Goal: Task Accomplishment & Management: Use online tool/utility

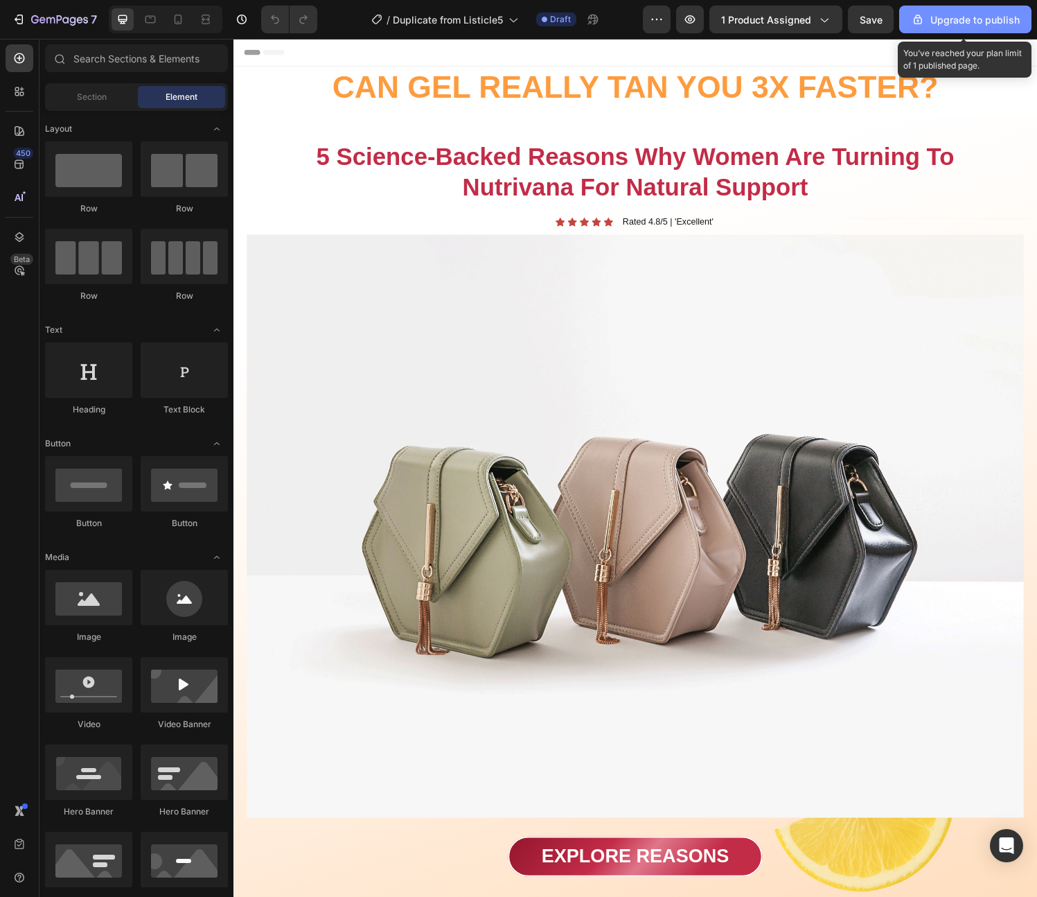
click at [945, 21] on div "Upgrade to publish" at bounding box center [965, 19] width 109 height 15
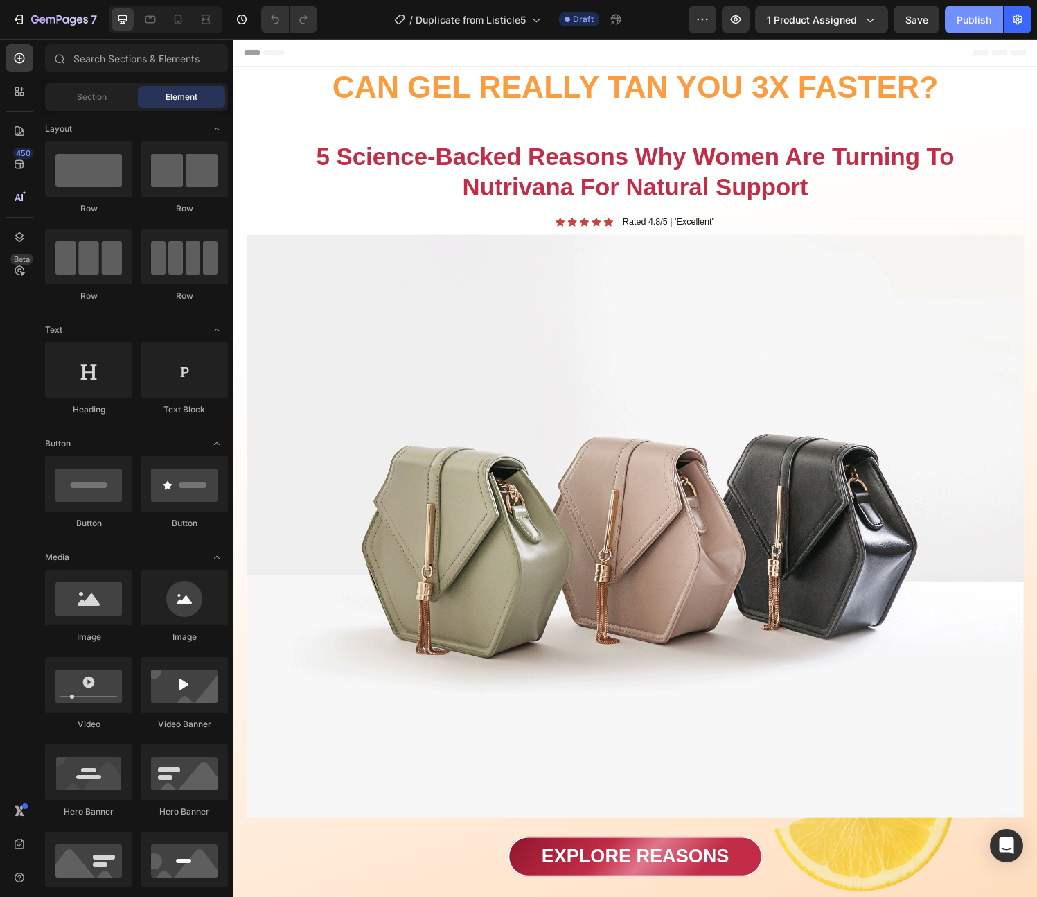
click at [969, 19] on div "Publish" at bounding box center [974, 19] width 35 height 15
click at [842, 15] on span "1 product assigned" at bounding box center [812, 19] width 90 height 15
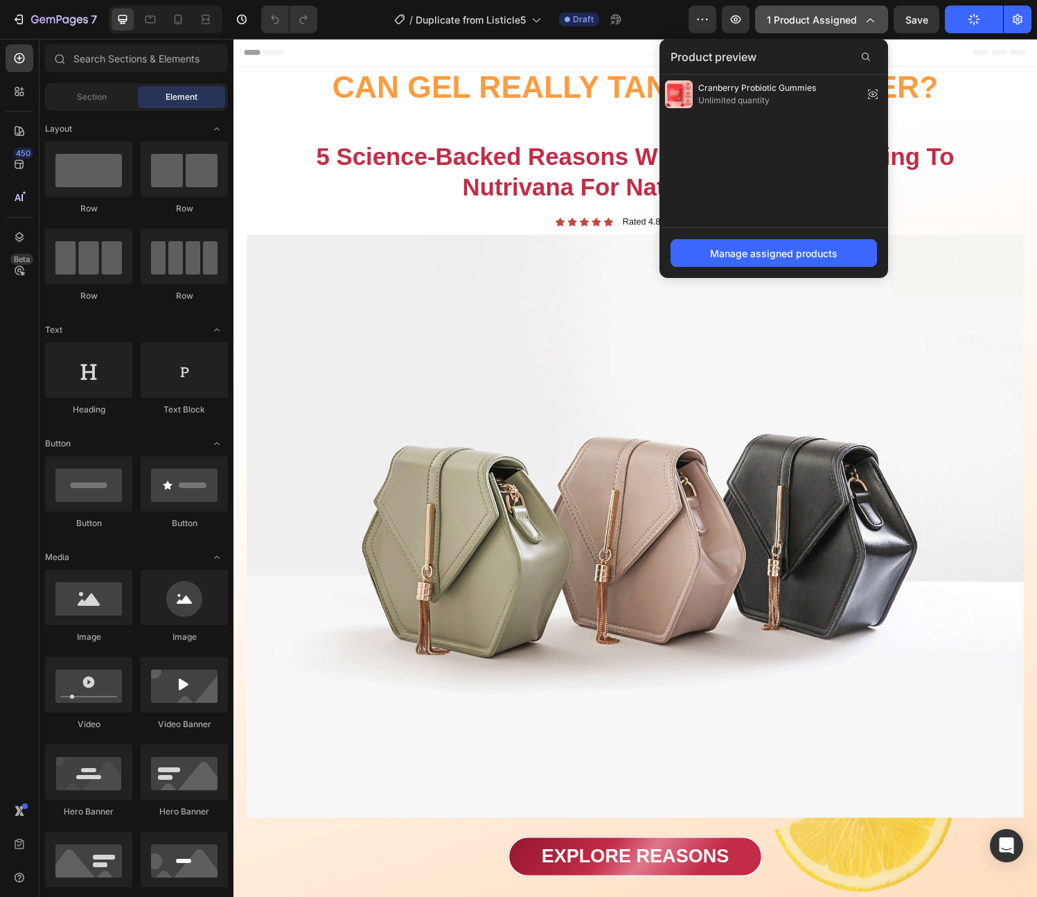
click at [843, 19] on span "1 product assigned" at bounding box center [812, 19] width 90 height 15
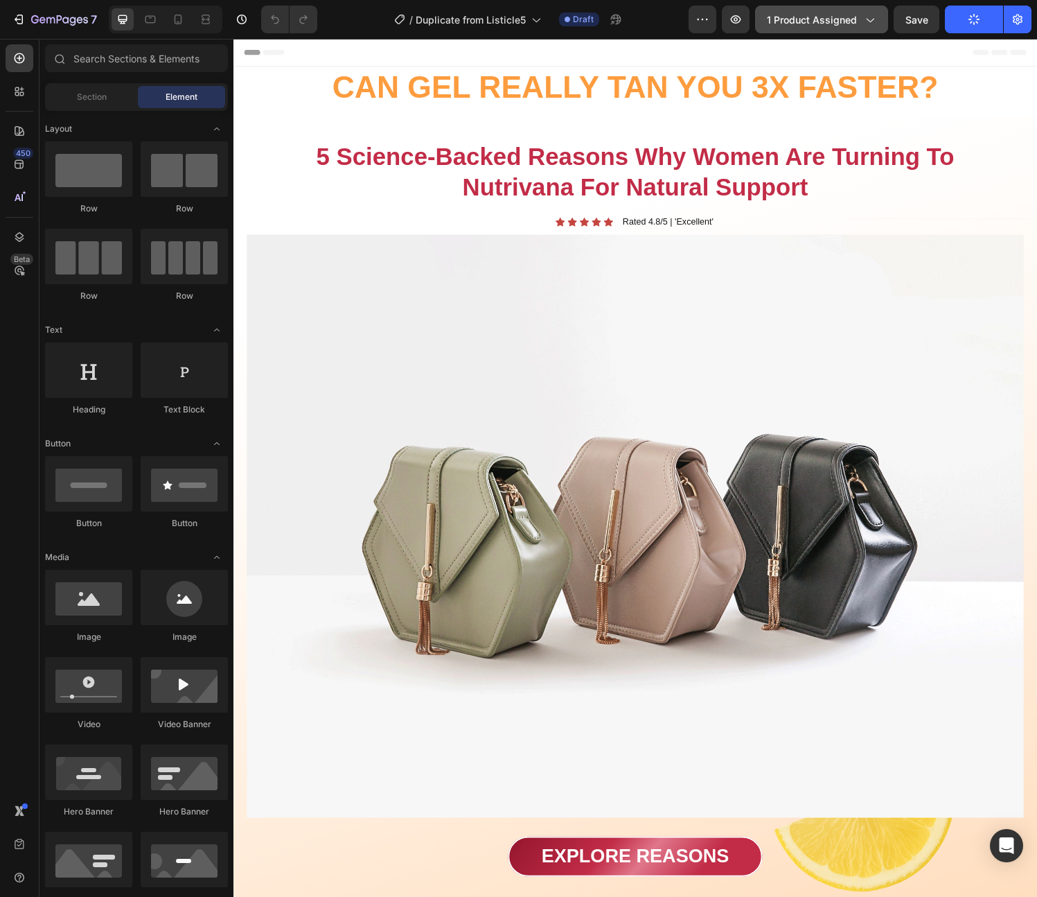
click at [853, 26] on span "1 product assigned" at bounding box center [812, 19] width 90 height 15
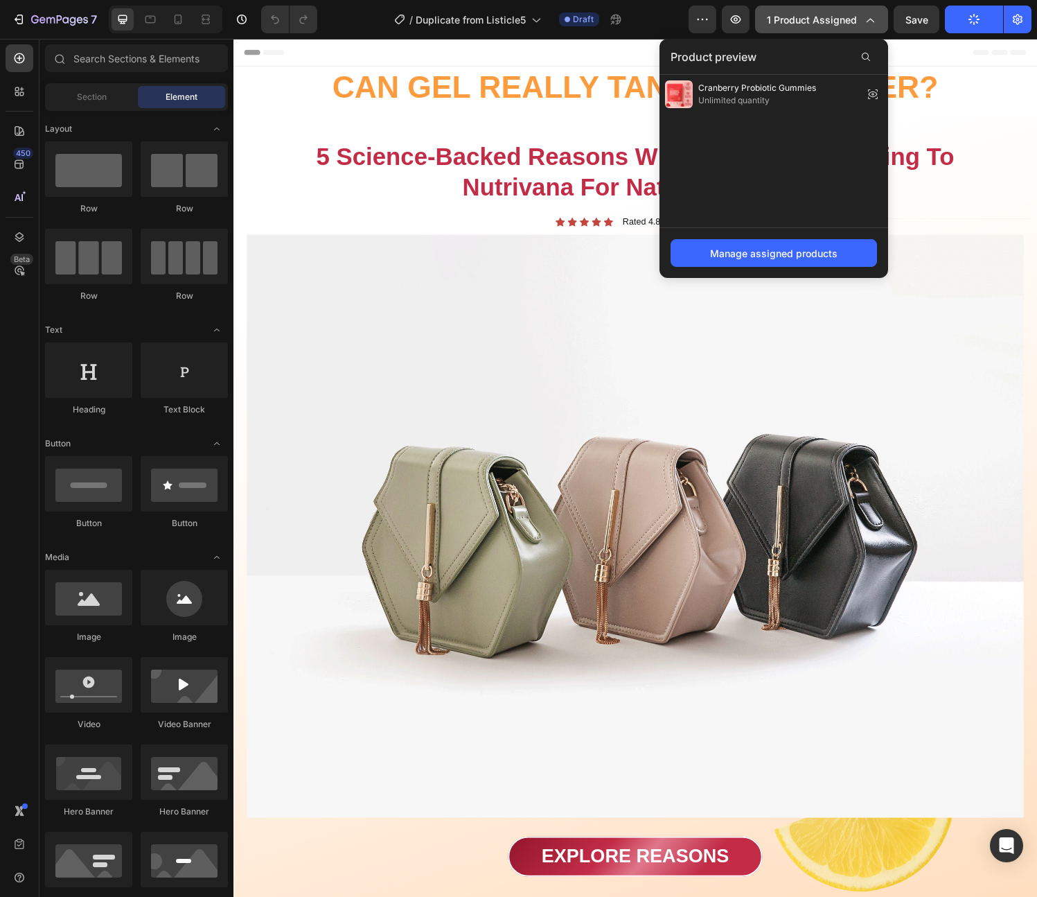
click at [853, 18] on span "1 product assigned" at bounding box center [812, 19] width 90 height 15
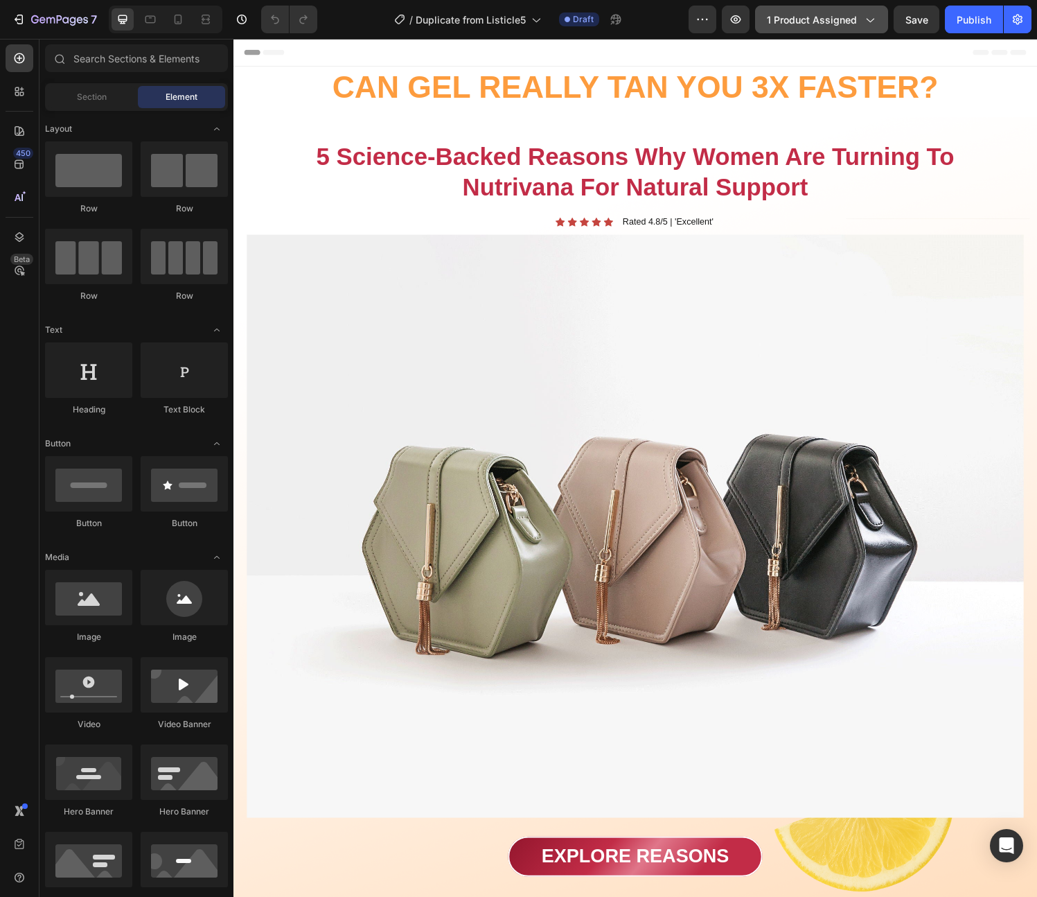
click at [865, 21] on icon "button" at bounding box center [870, 19] width 14 height 14
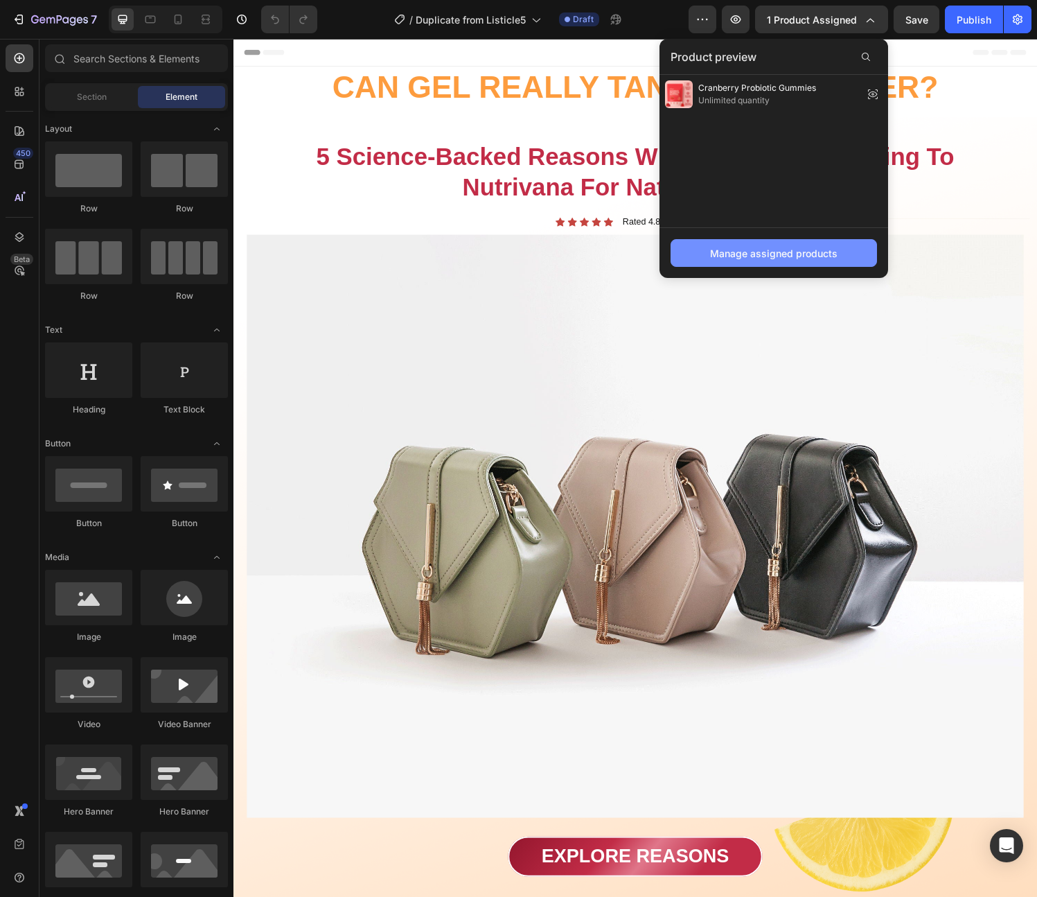
click at [789, 246] on div "Manage assigned products" at bounding box center [774, 253] width 128 height 15
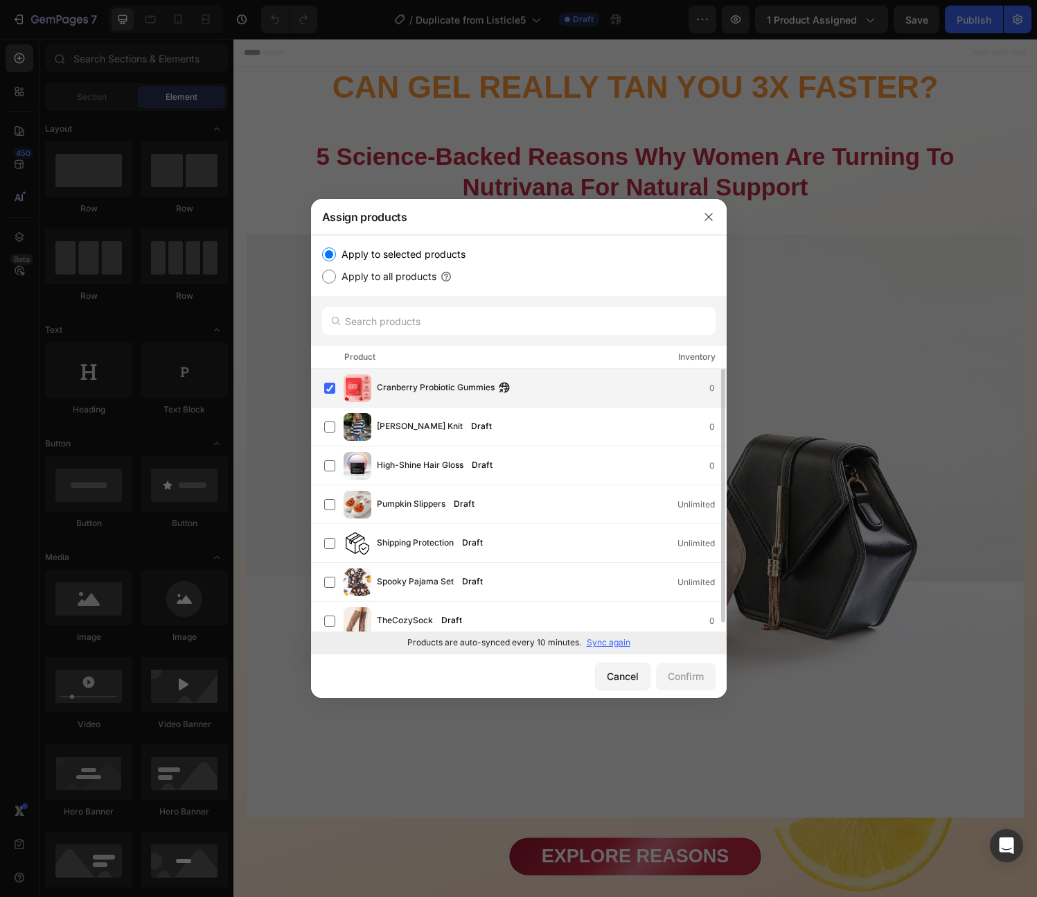
click at [417, 387] on span "Cranberry Probiotic Gummies" at bounding box center [436, 387] width 118 height 15
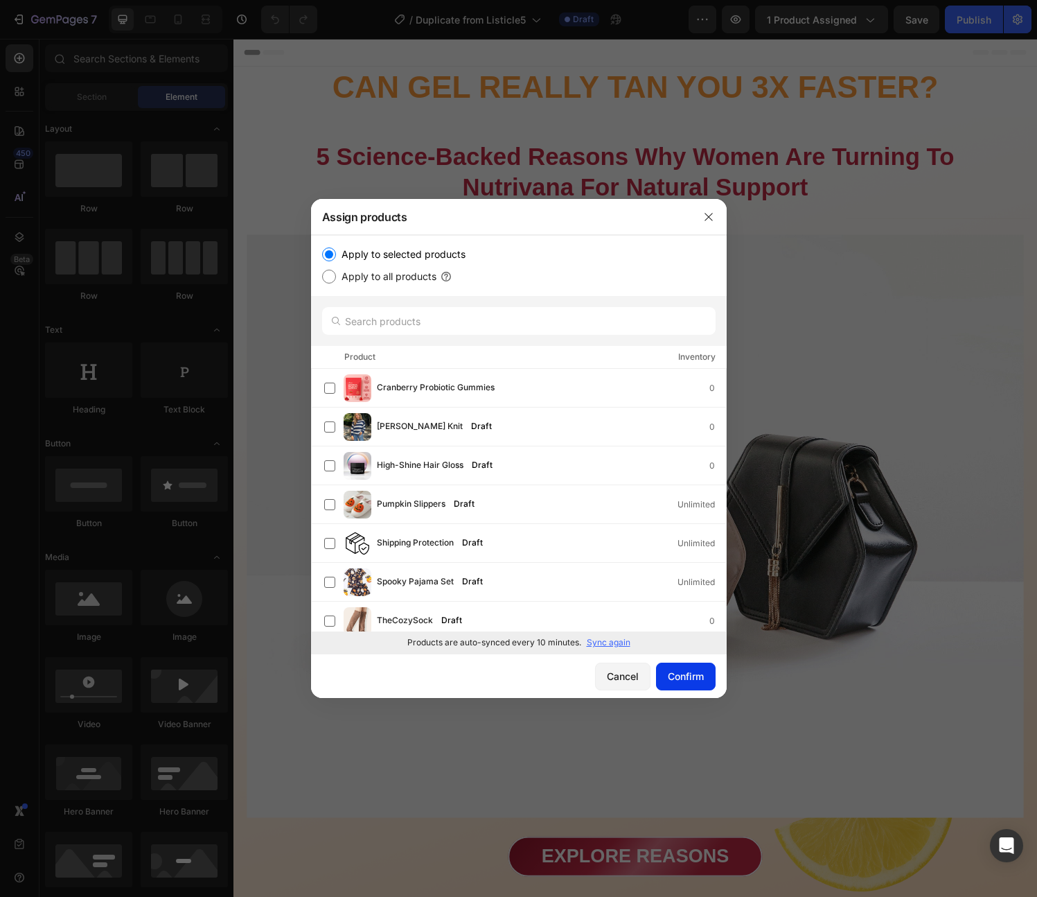
click at [688, 674] on div "Confirm" at bounding box center [686, 676] width 36 height 15
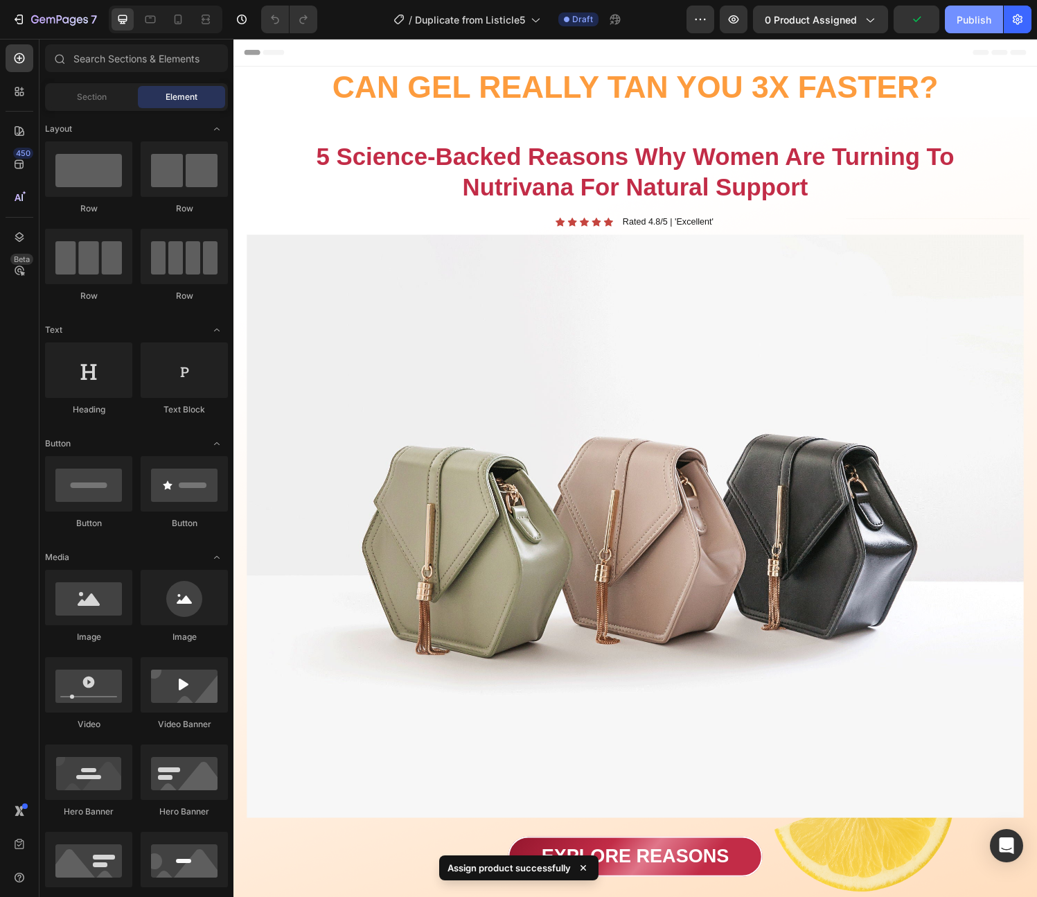
click at [958, 21] on div "Publish" at bounding box center [974, 19] width 35 height 15
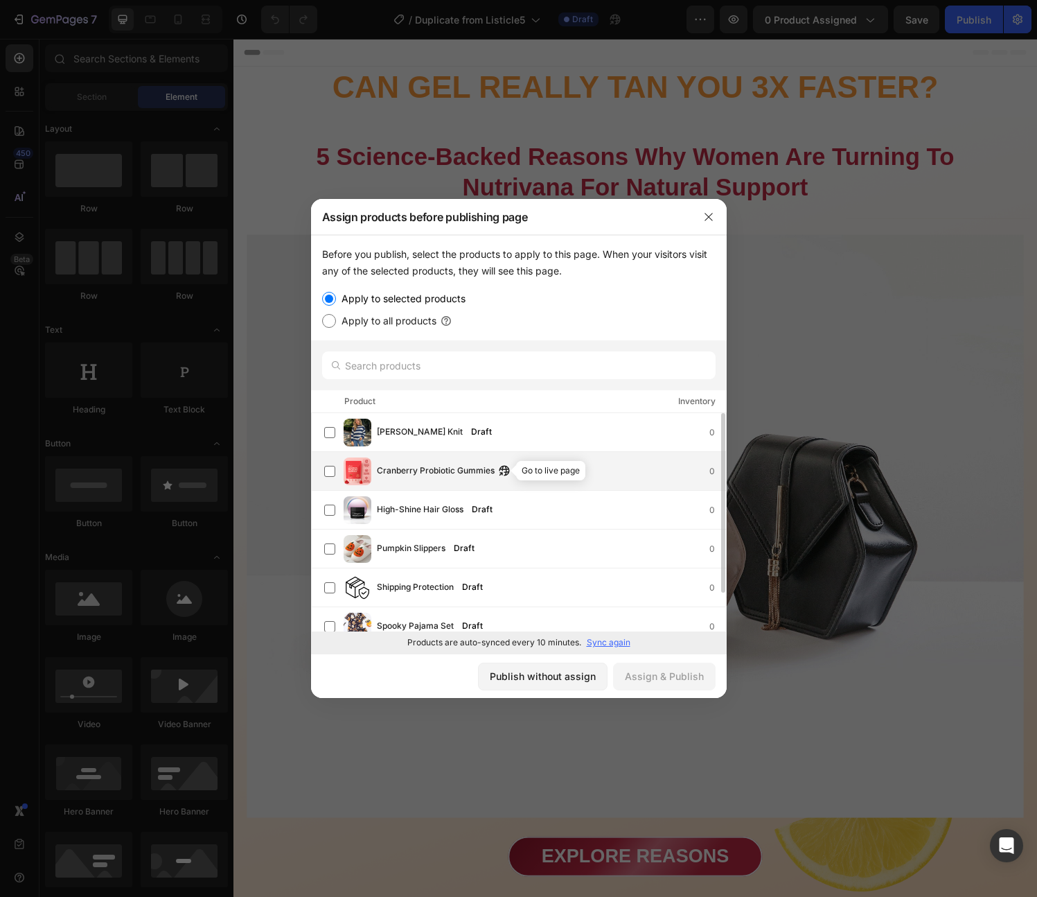
click at [502, 471] on icon "button" at bounding box center [504, 470] width 11 height 11
click at [330, 473] on label at bounding box center [329, 471] width 11 height 11
click at [676, 675] on div "Assign & Publish" at bounding box center [664, 676] width 79 height 15
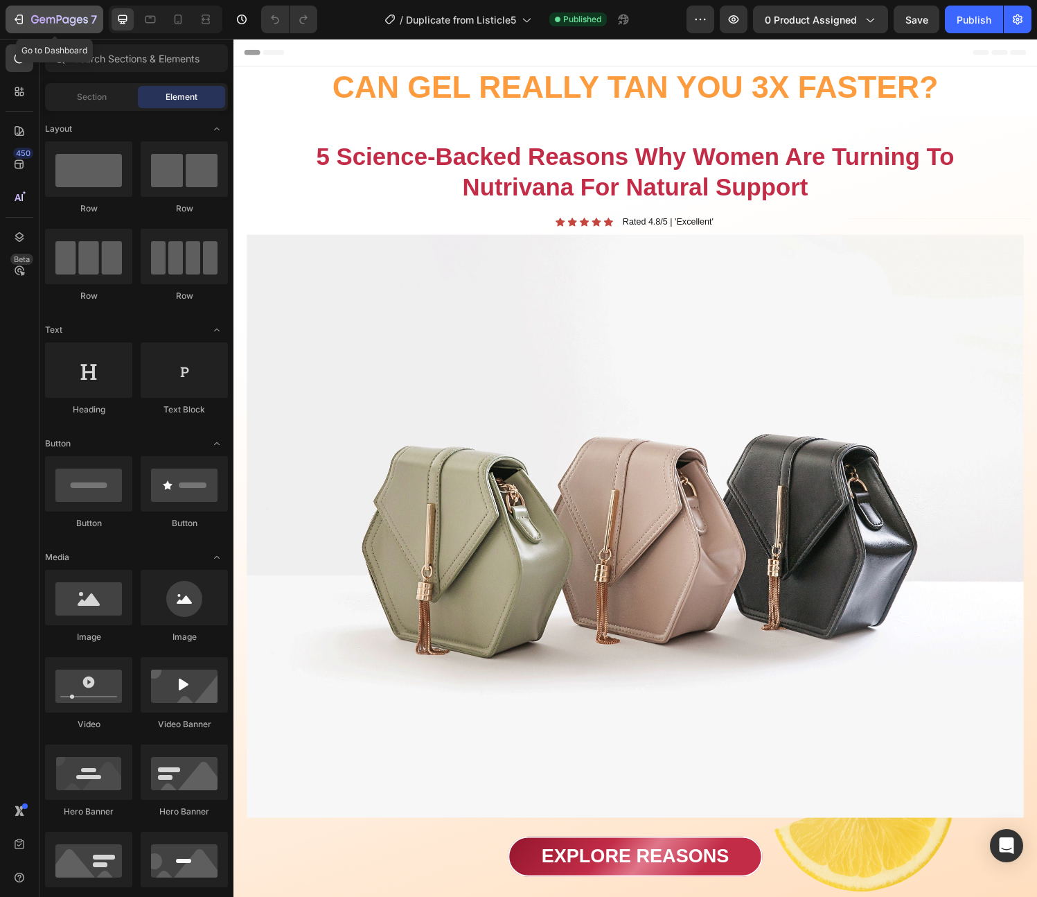
click at [22, 22] on icon "button" at bounding box center [20, 20] width 6 height 10
